Goal: Task Accomplishment & Management: Manage account settings

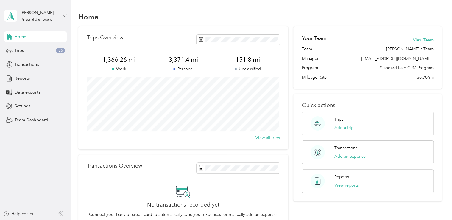
click at [64, 15] on icon at bounding box center [65, 16] width 4 height 4
drag, startPoint x: 55, startPoint y: 66, endPoint x: 54, endPoint y: 63, distance: 4.1
click at [63, 15] on icon at bounding box center [65, 16] width 4 height 4
click at [60, 48] on div "Team dashboard" at bounding box center [67, 49] width 117 height 10
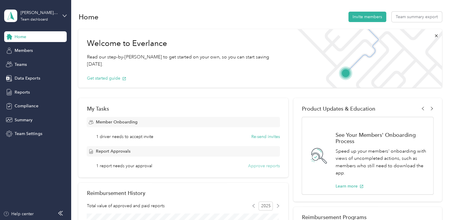
click at [258, 167] on button "Approve reports" at bounding box center [264, 166] width 32 height 6
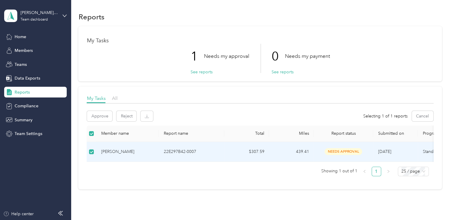
click at [377, 86] on div "My Tasks 1 Needs my approval See reports 0 Needs my payment See reports My Task…" at bounding box center [260, 107] width 364 height 163
click at [333, 104] on div at bounding box center [260, 104] width 347 height 3
click at [334, 207] on div "Reports My Tasks 1 Needs my approval See reports 0 Needs my payment See reports…" at bounding box center [260, 110] width 378 height 221
click at [99, 115] on button "Approve" at bounding box center [99, 116] width 25 height 10
